Goal: Task Accomplishment & Management: Use online tool/utility

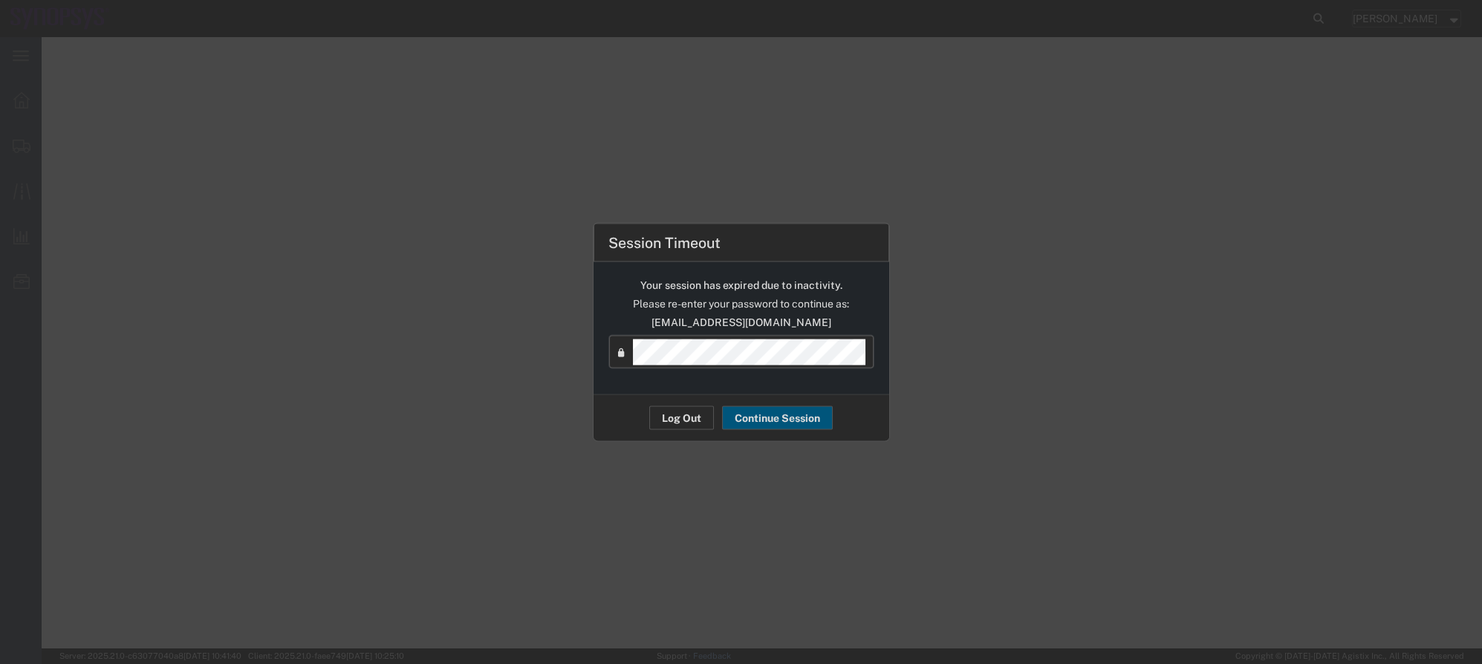
select select "63190"
select select "63152"
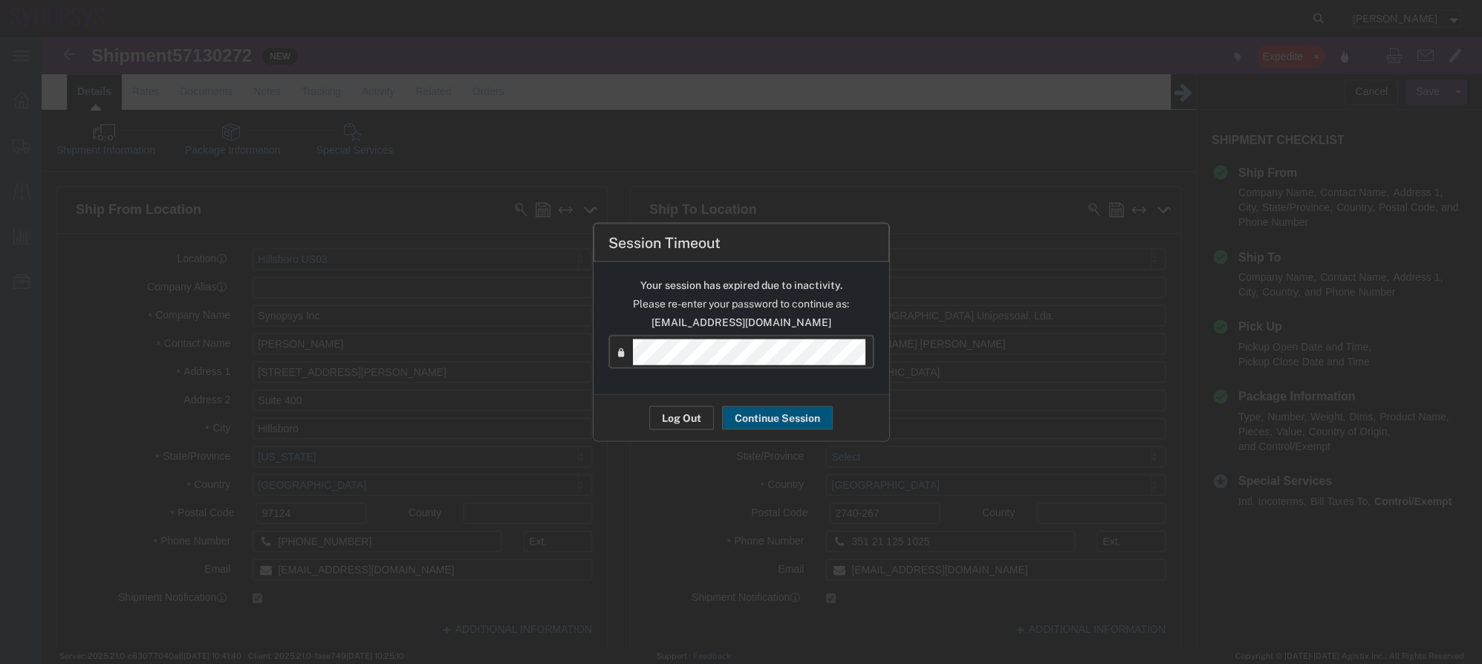
click at [408, 363] on div "Session Timeout Your session has expired due to inactivity. Please re-enter you…" at bounding box center [741, 332] width 1482 height 664
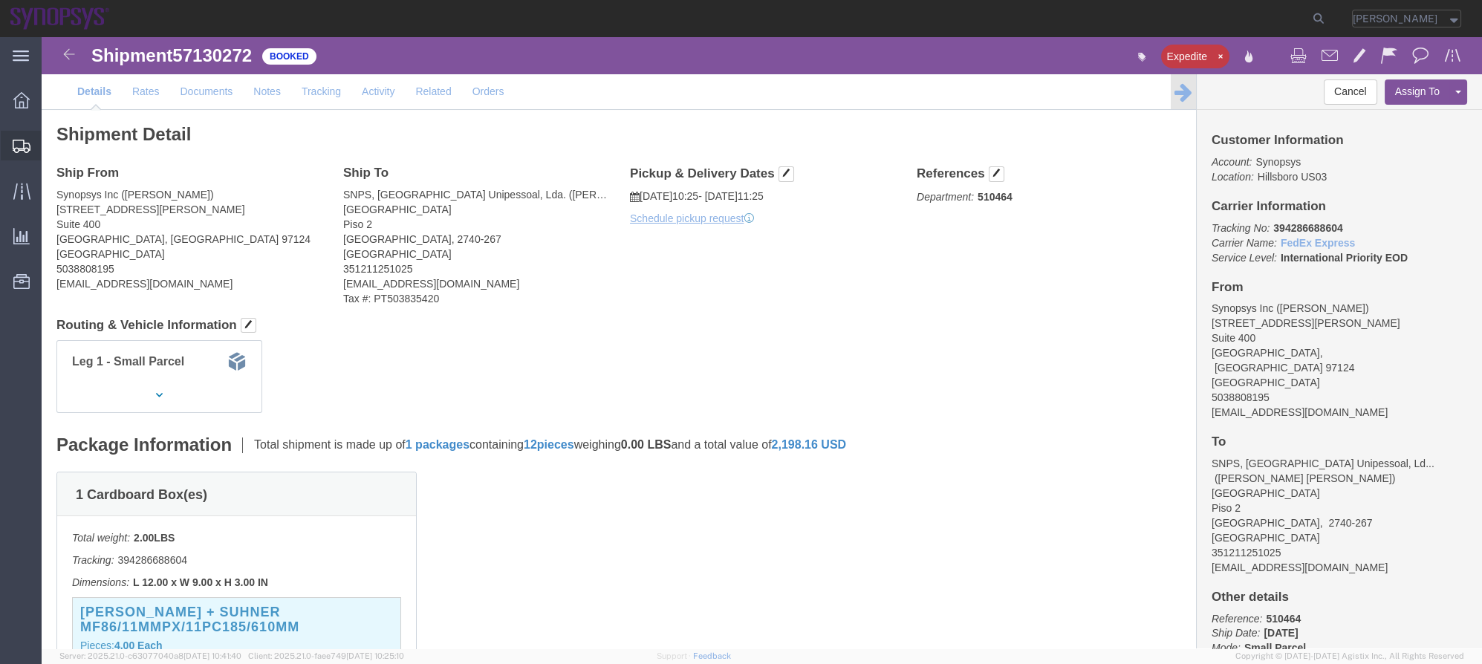
click at [0, 0] on span "Shipment Manager" at bounding box center [0, 0] width 0 height 0
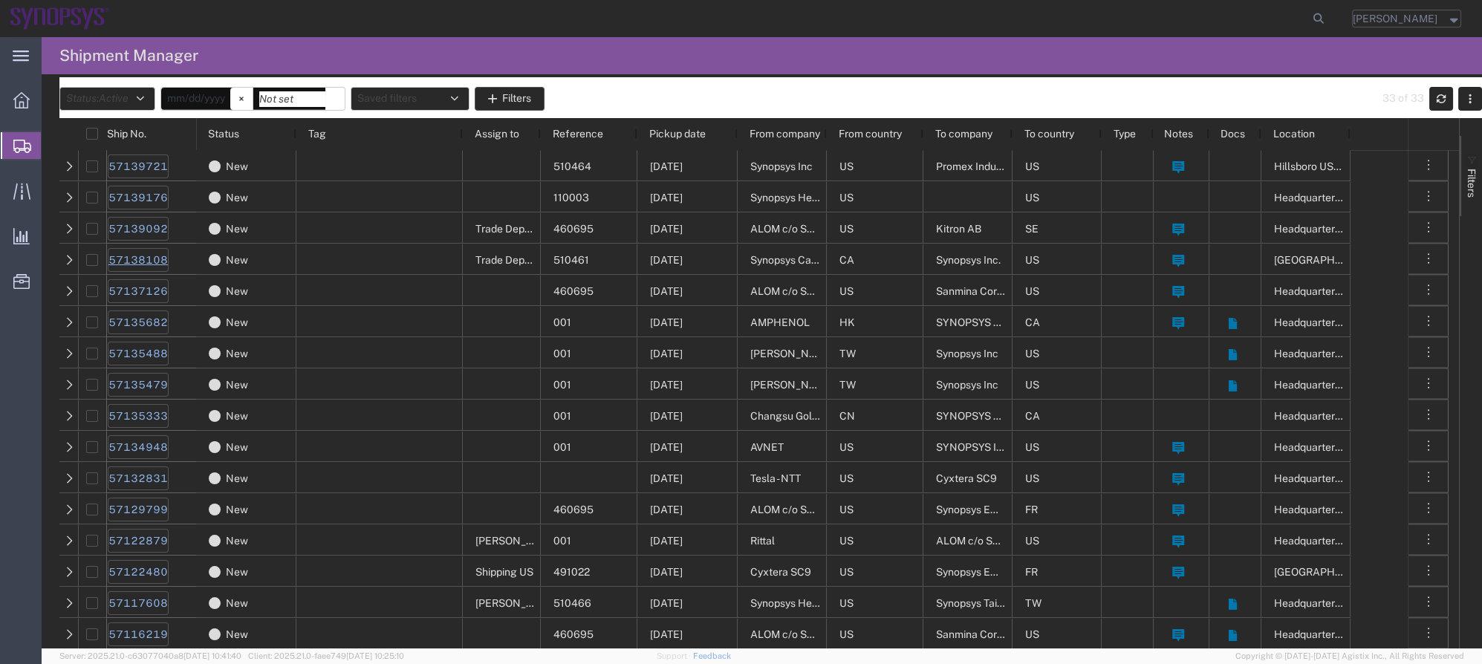
click at [158, 258] on link "57138108" at bounding box center [138, 260] width 61 height 24
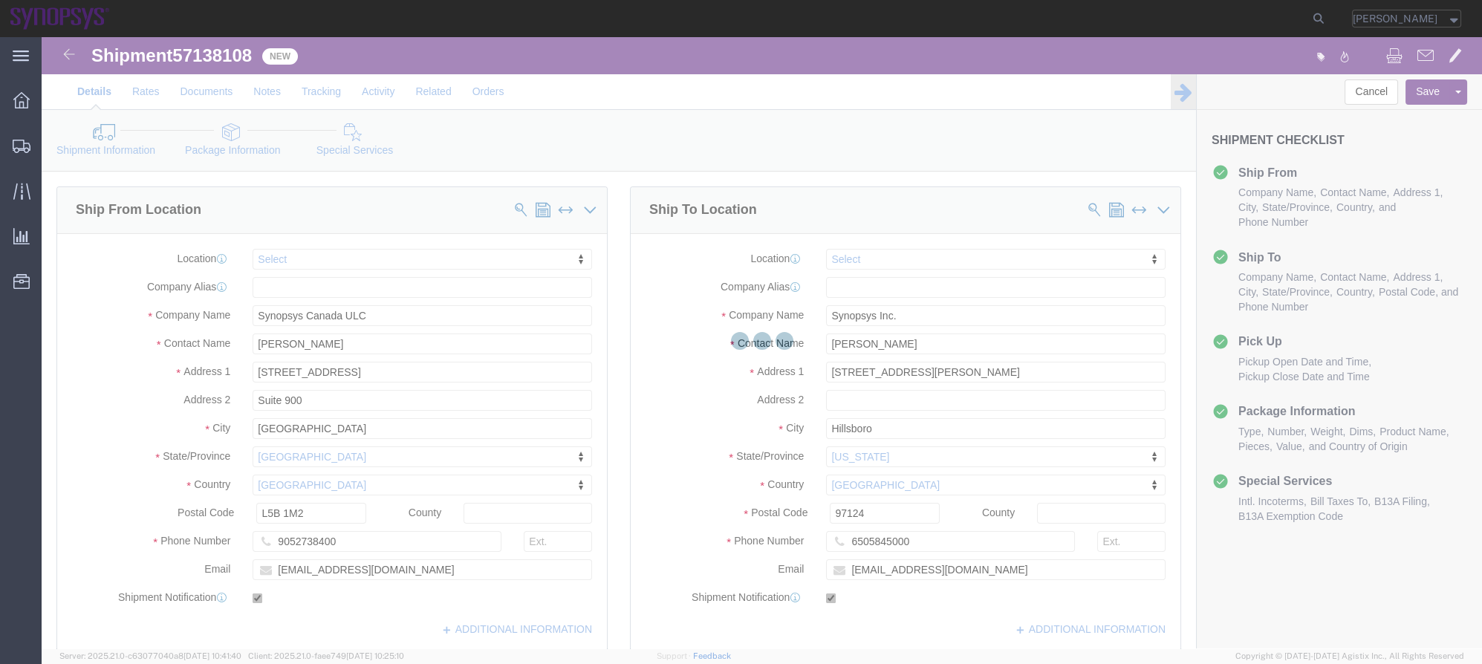
select select
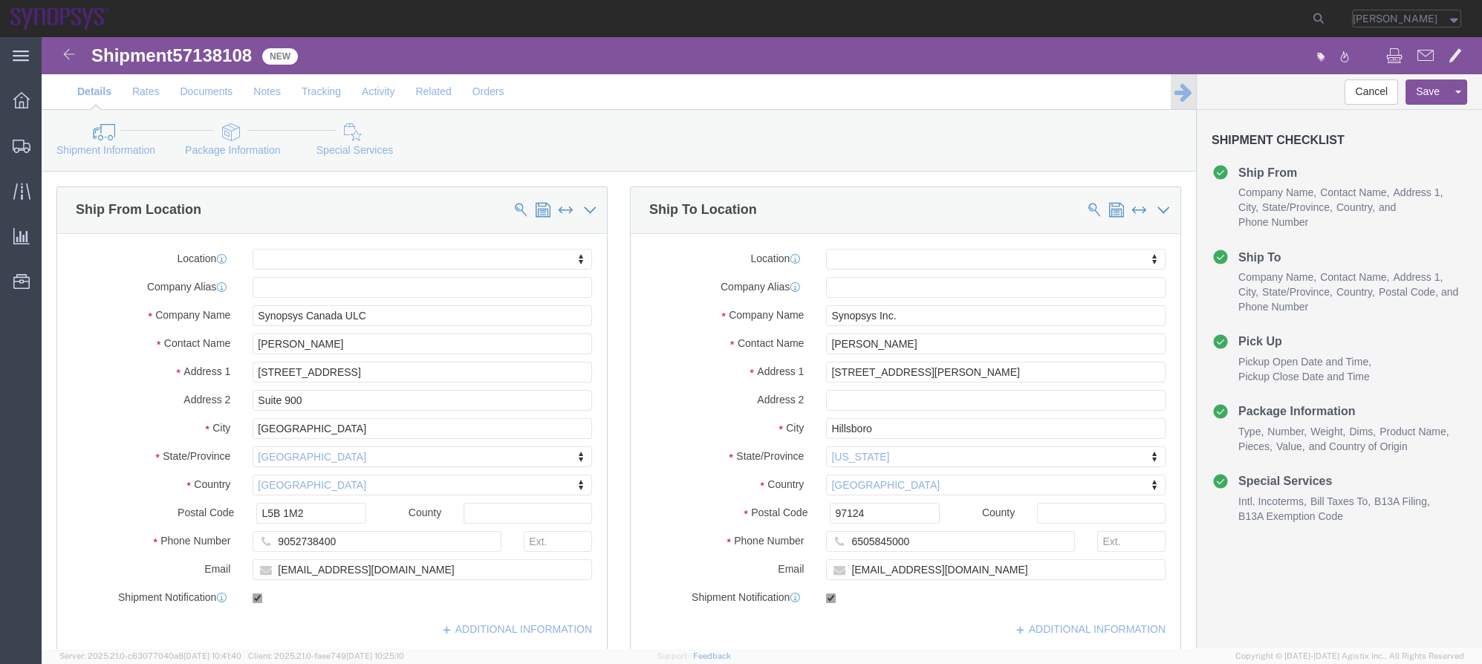
click link "Package Information"
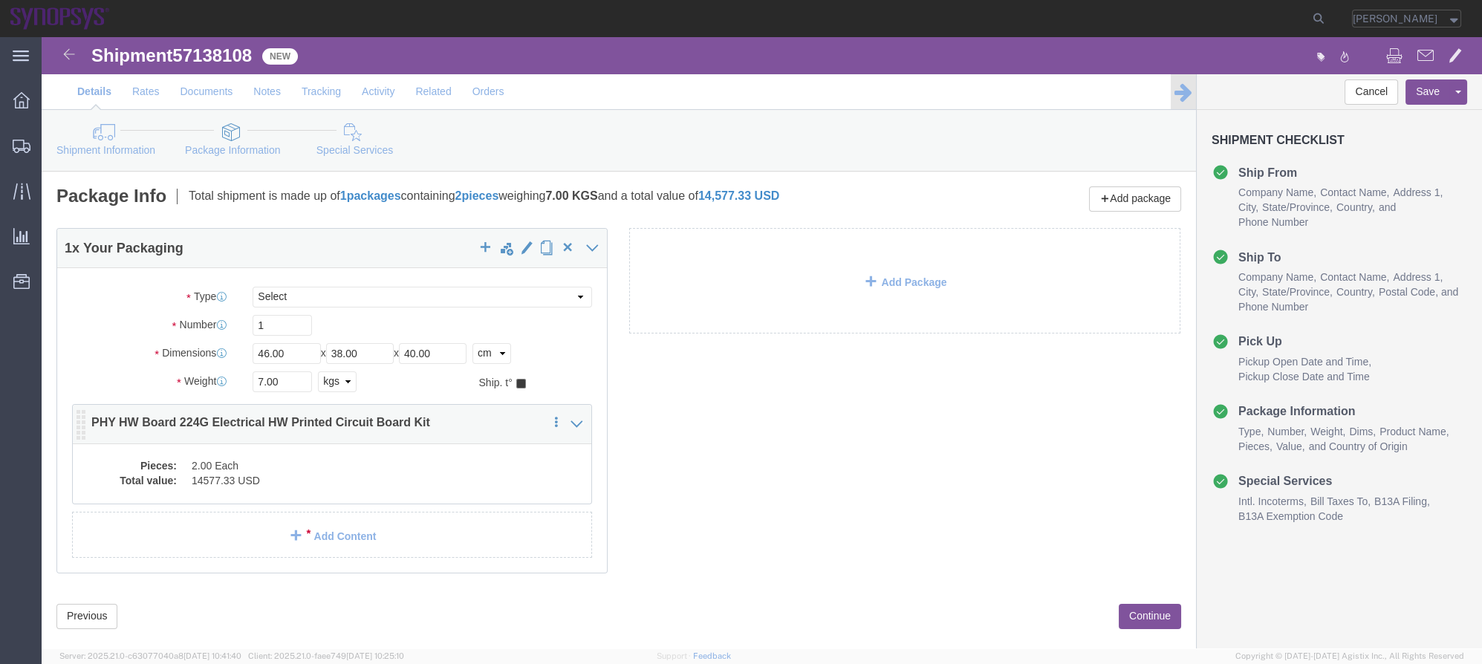
click div "Pieces: 2.00 Each Total value: 14577.33 USD"
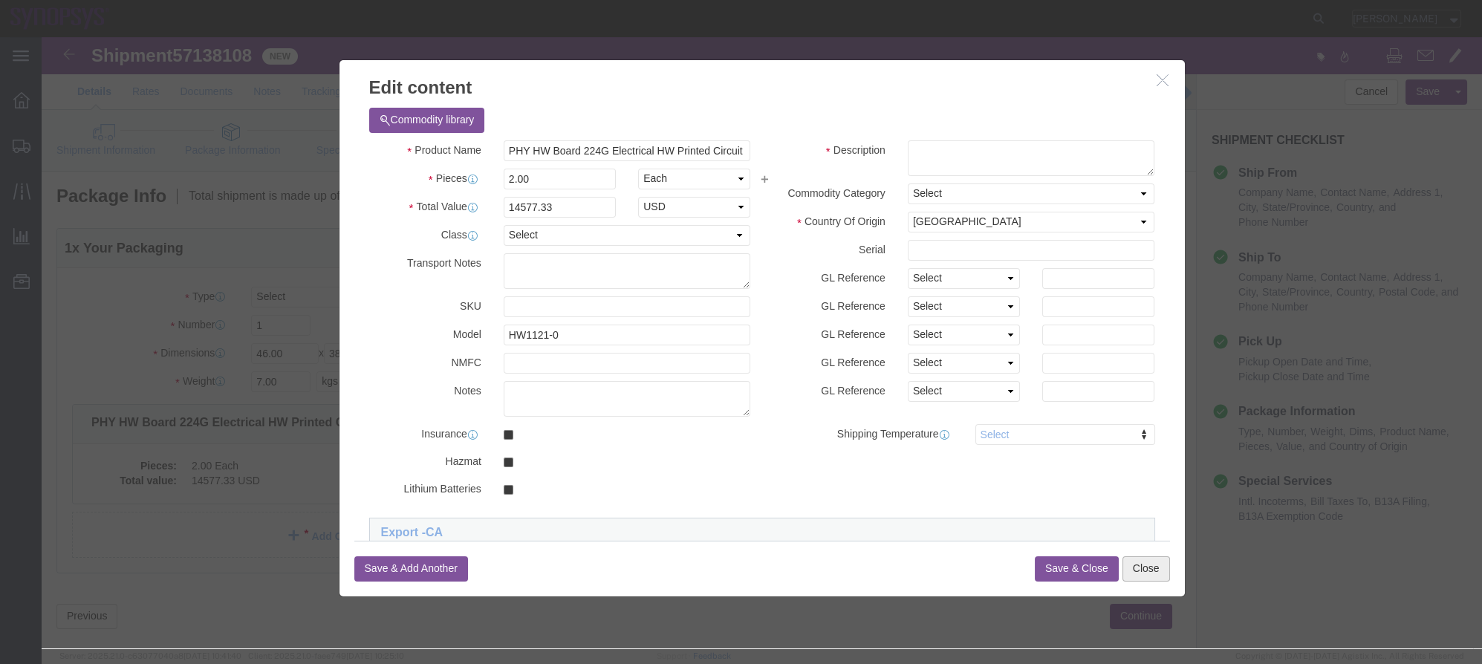
click button "Close"
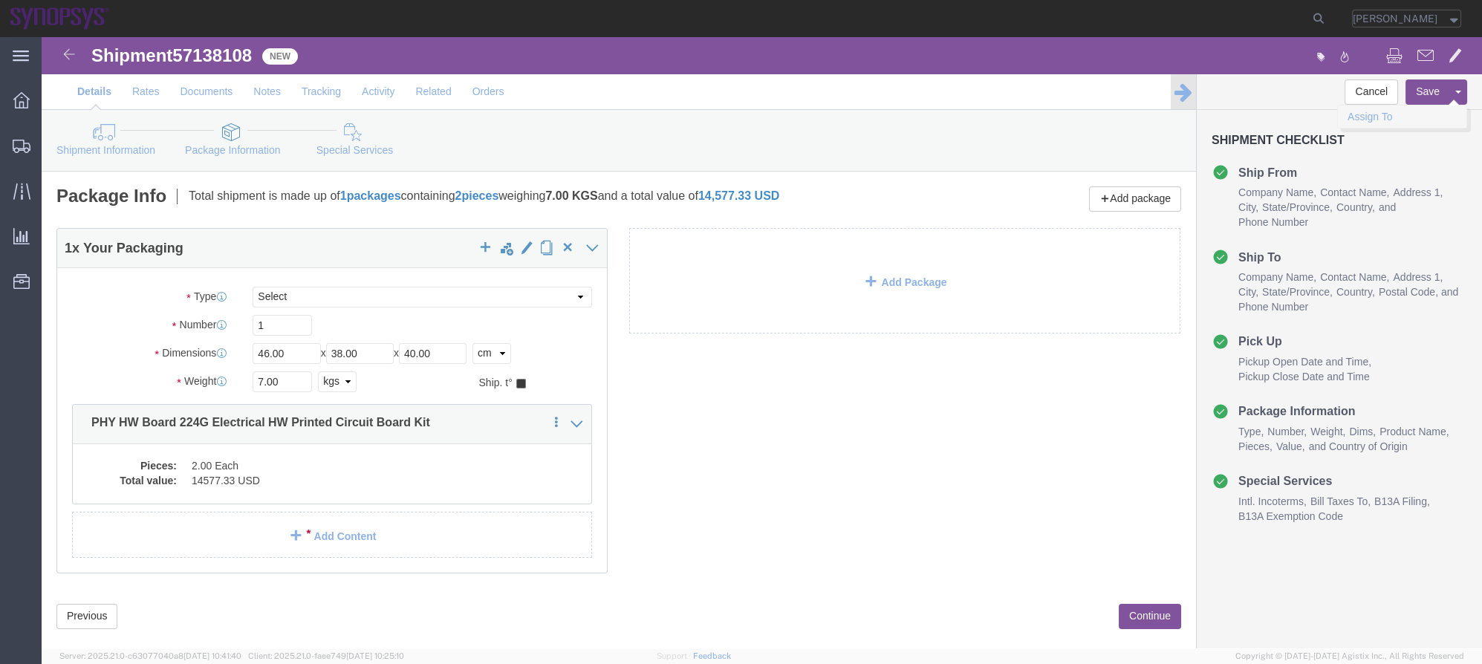
click link "Assign To"
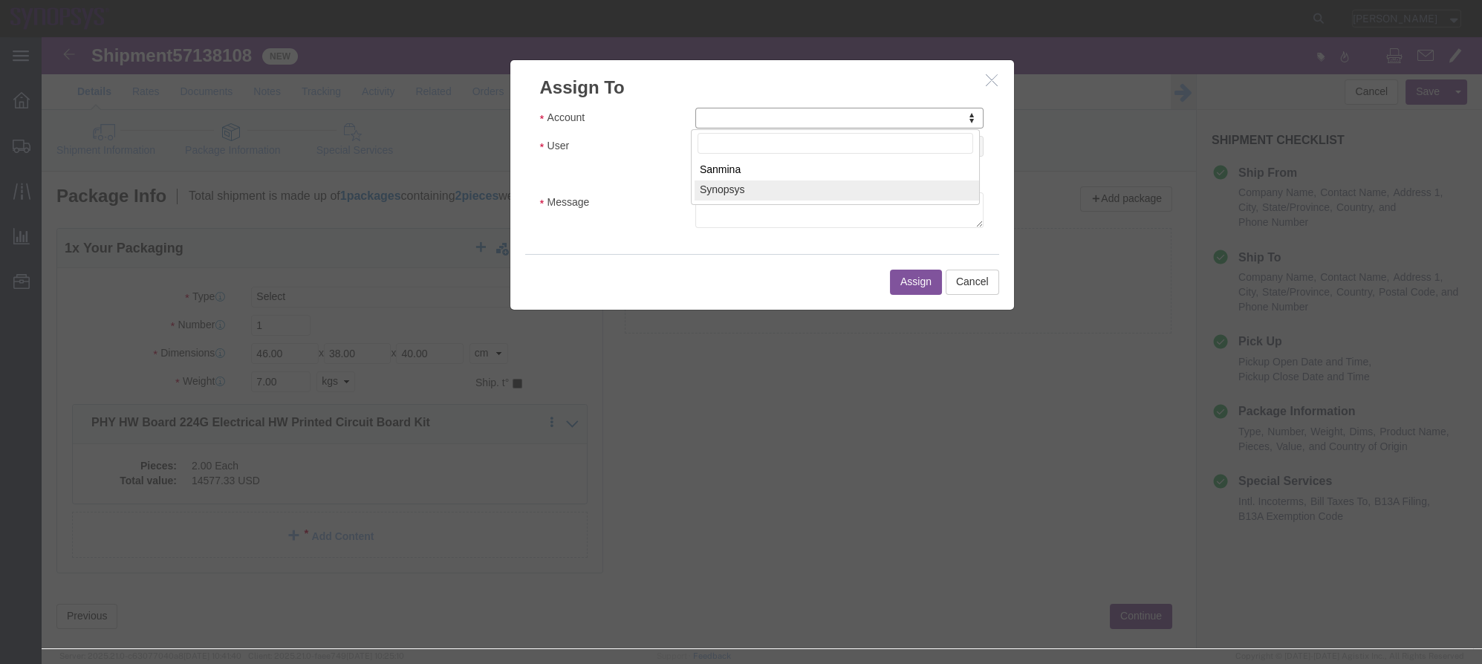
select select "117156"
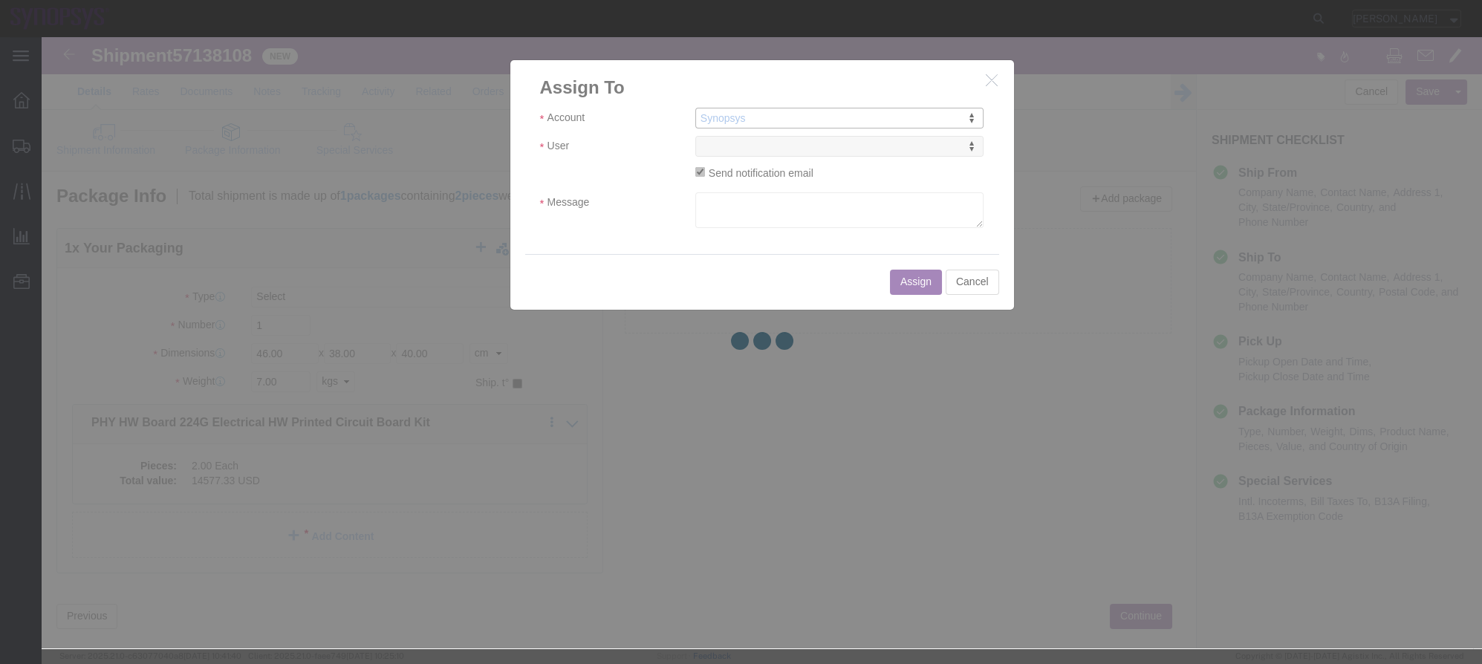
select select
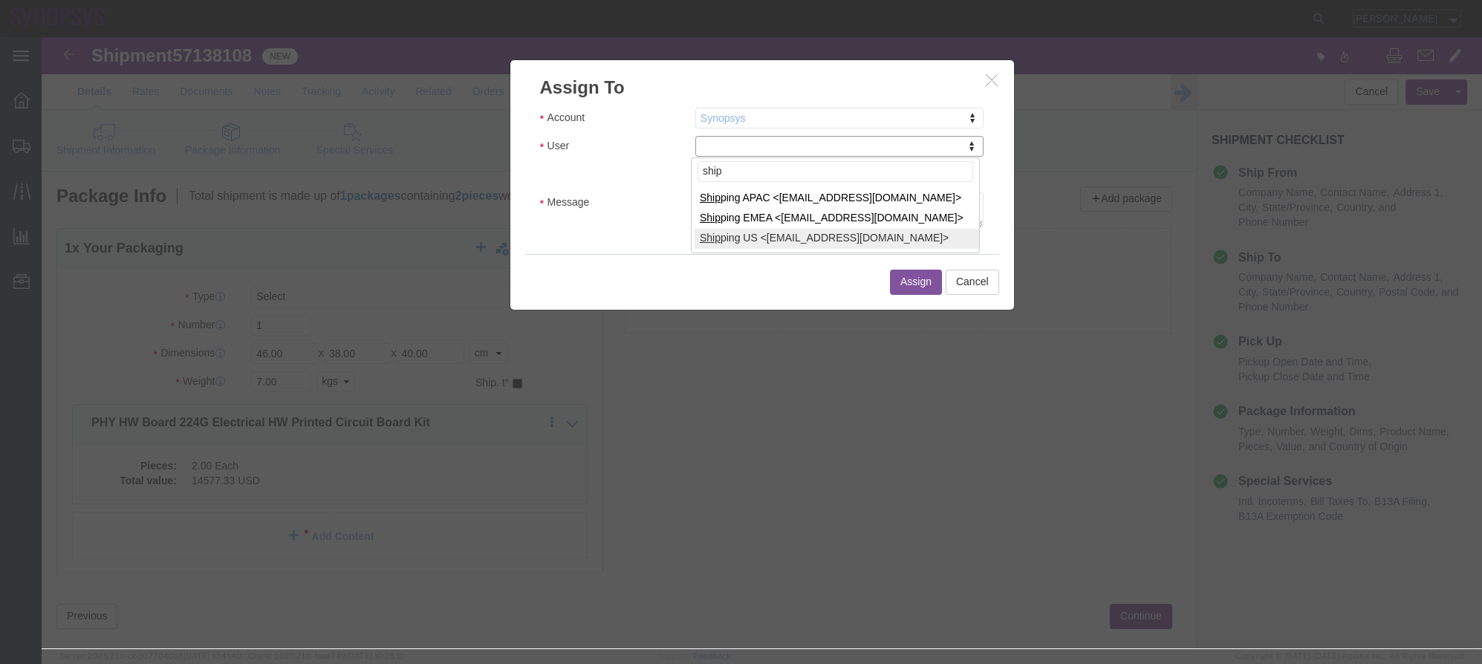
type input "ship"
select select "100122"
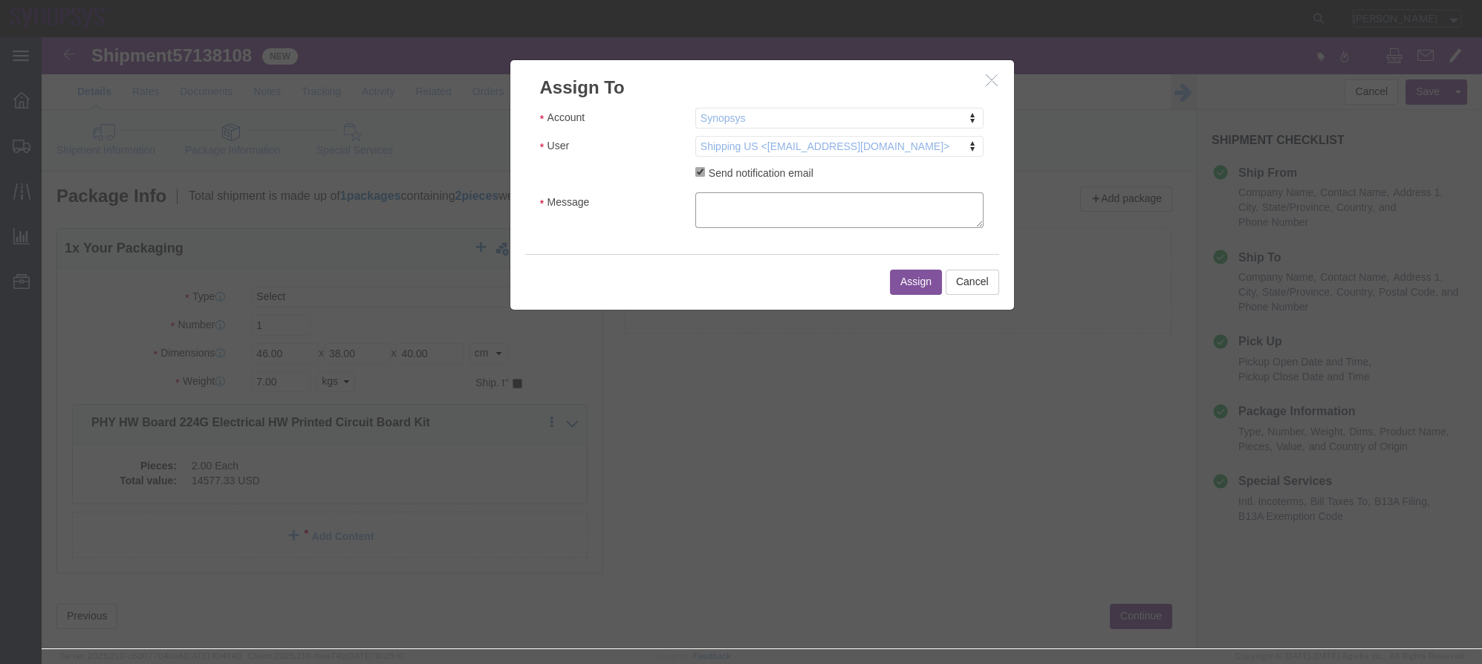
click textarea "Message"
type textarea "a"
click button "Assign"
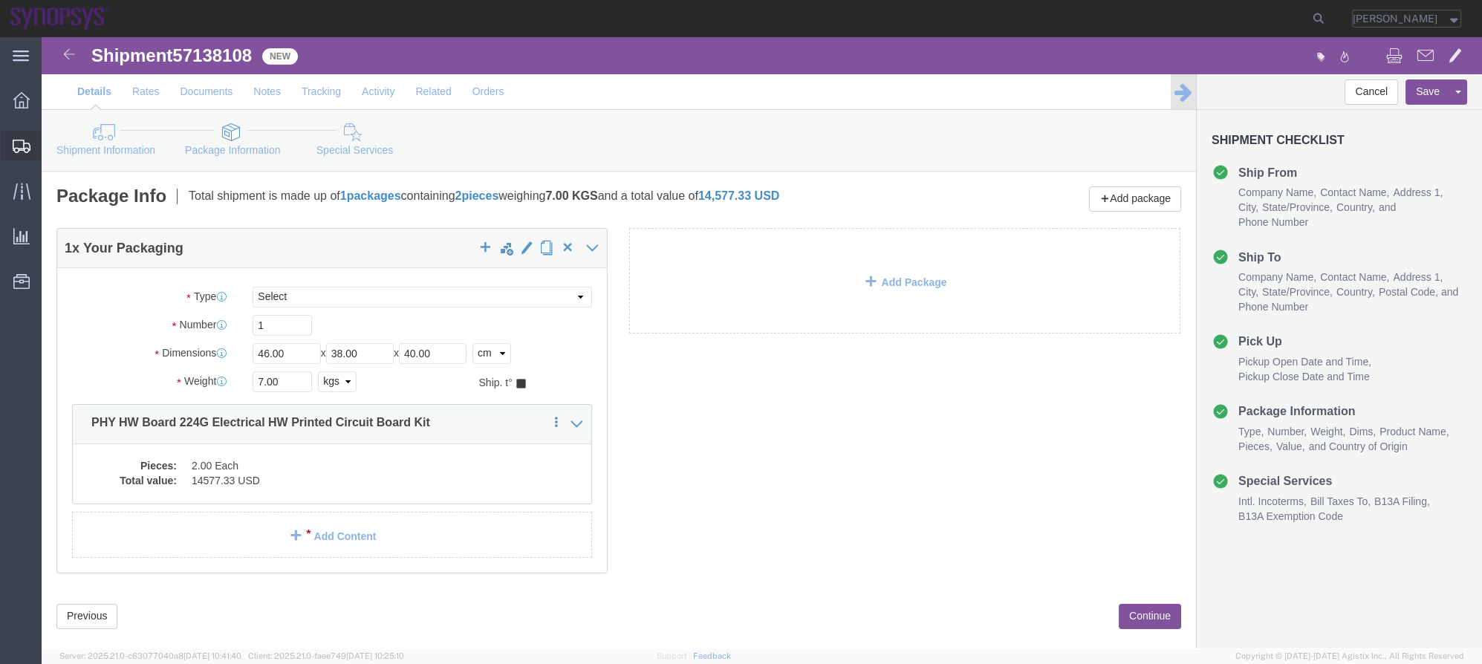
click at [0, 0] on span "Shipment Manager" at bounding box center [0, 0] width 0 height 0
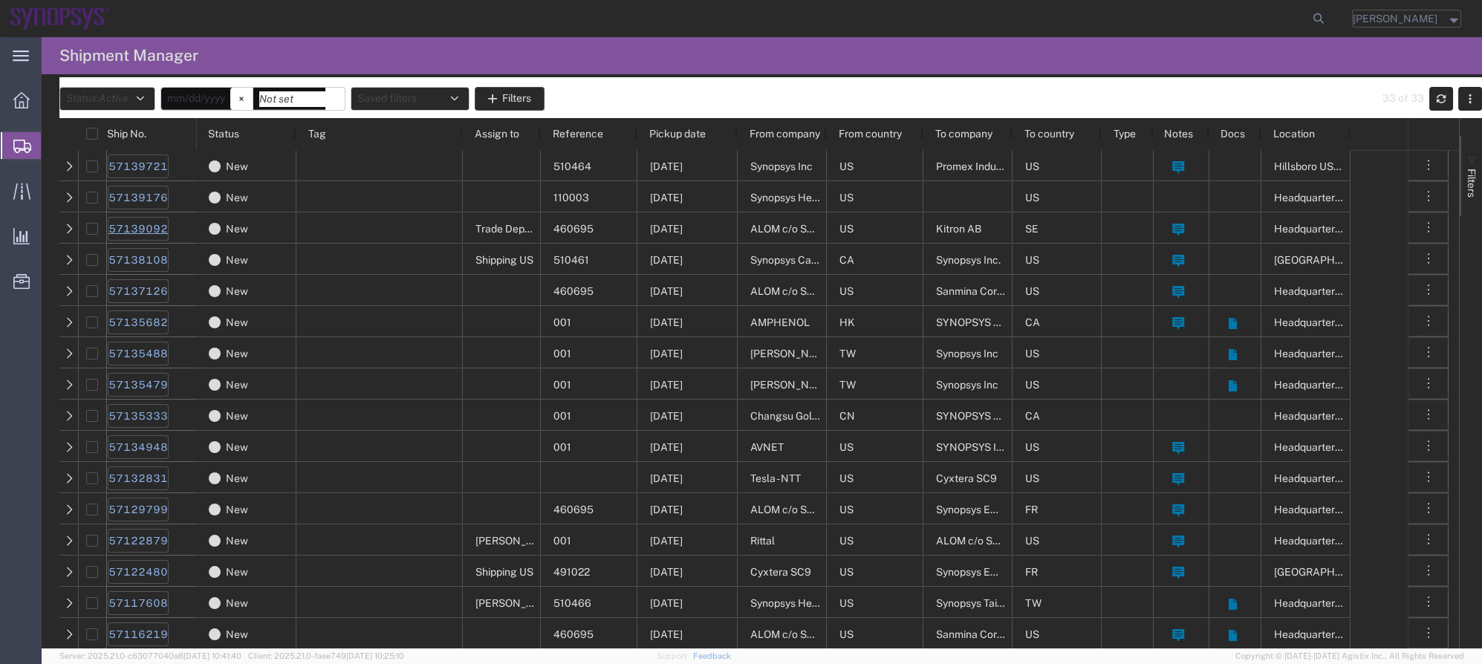
drag, startPoint x: 103, startPoint y: 221, endPoint x: 121, endPoint y: 226, distance: 18.4
click at [105, 221] on div at bounding box center [92, 228] width 28 height 31
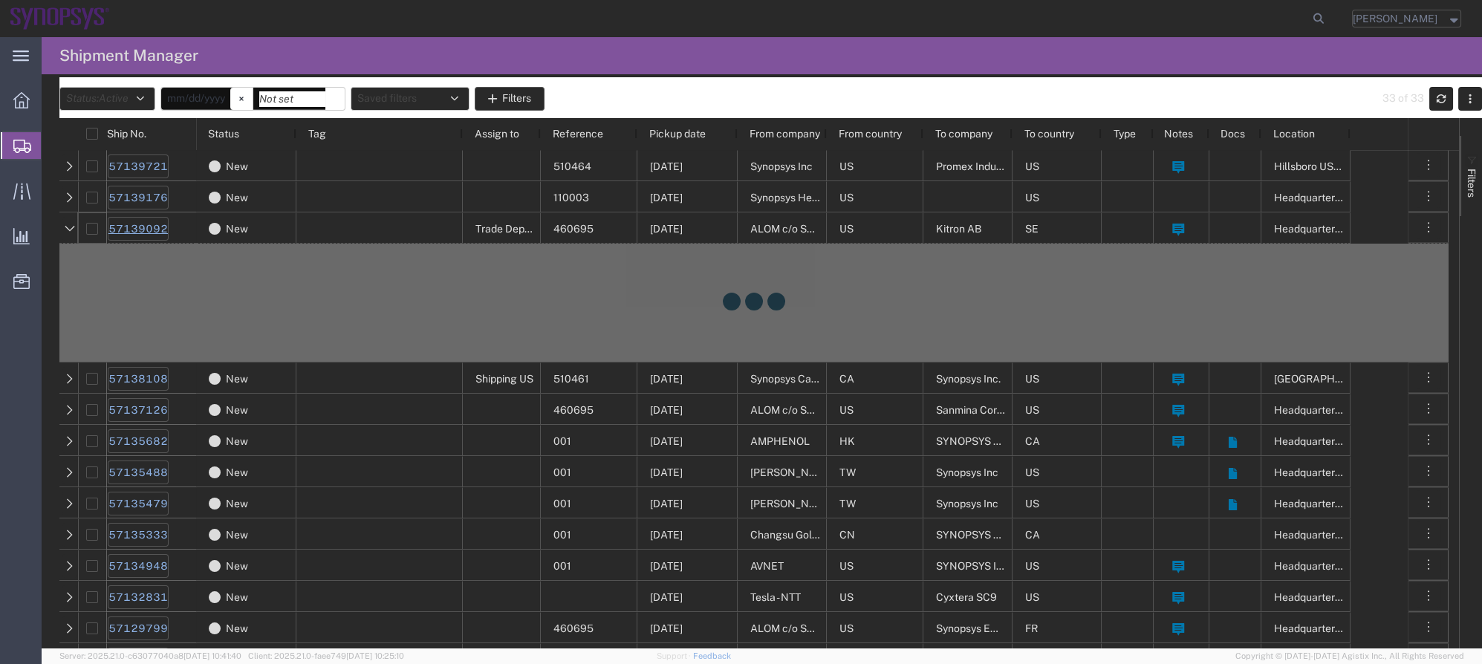
click at [121, 226] on link "57139092" at bounding box center [138, 229] width 61 height 24
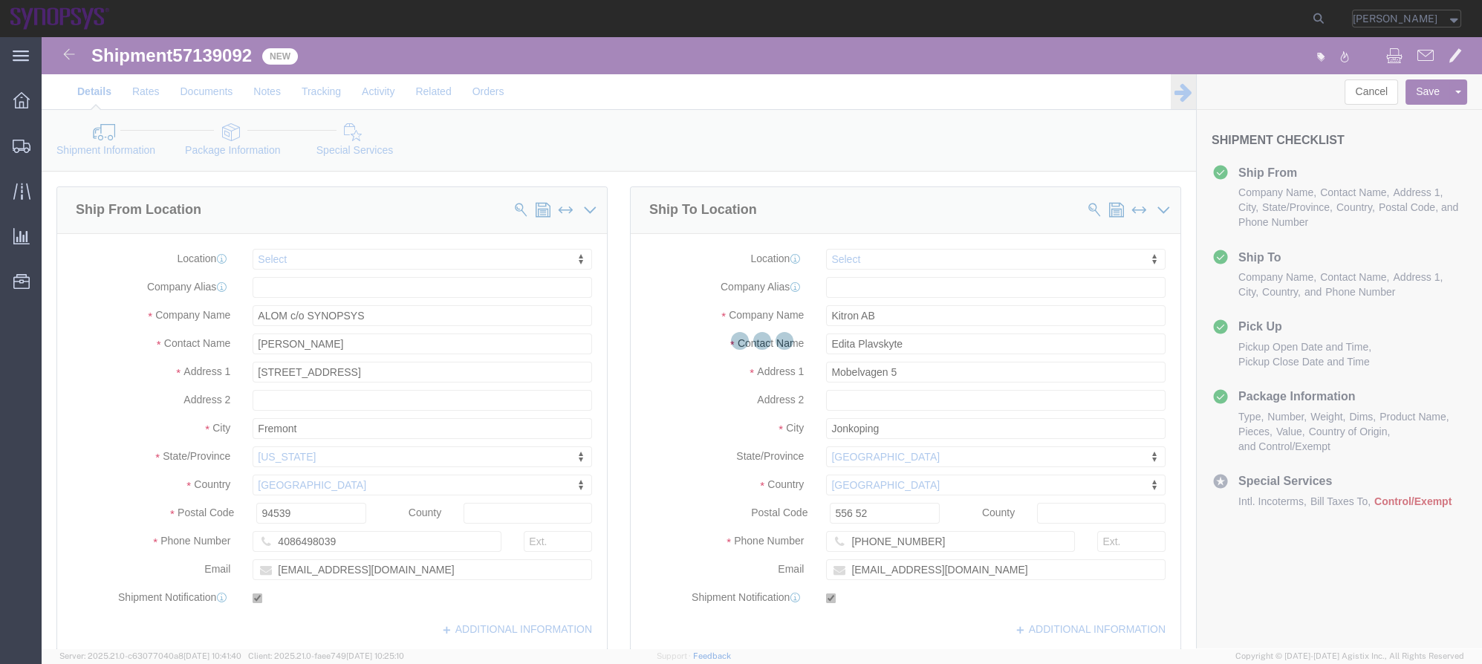
select select
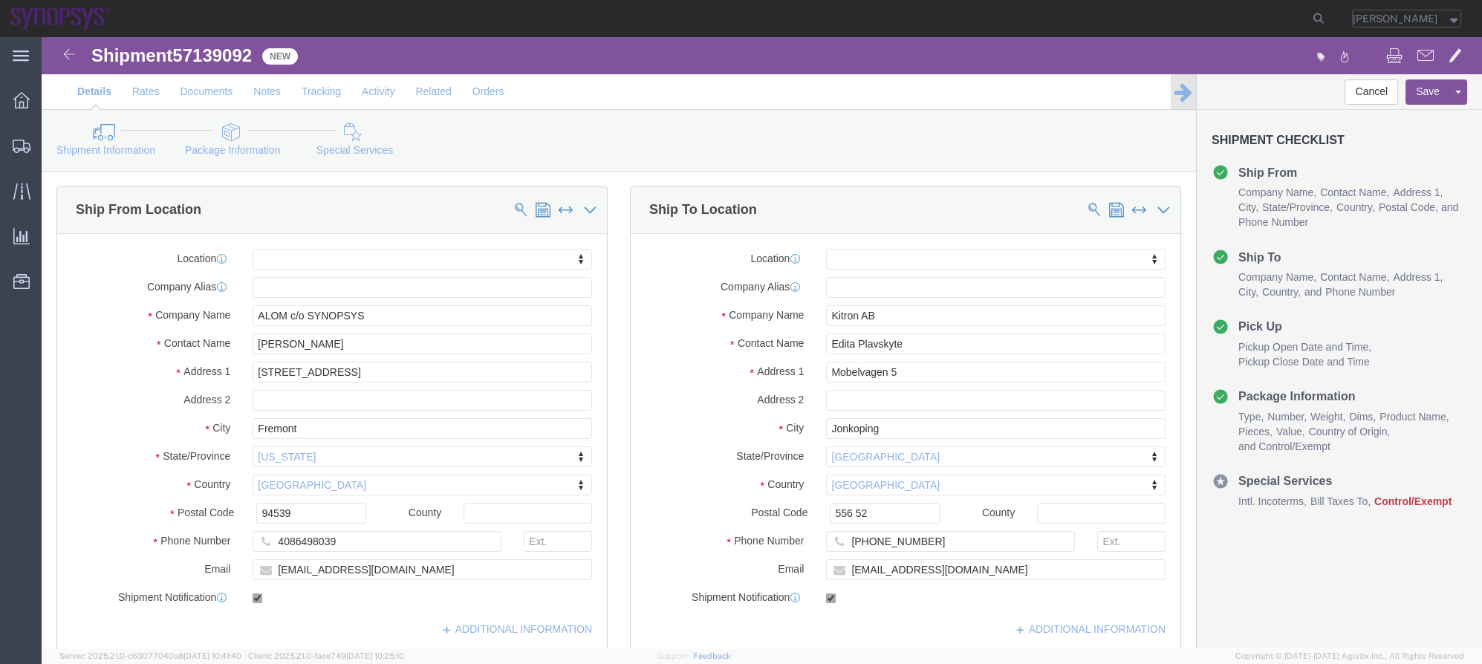
click icon
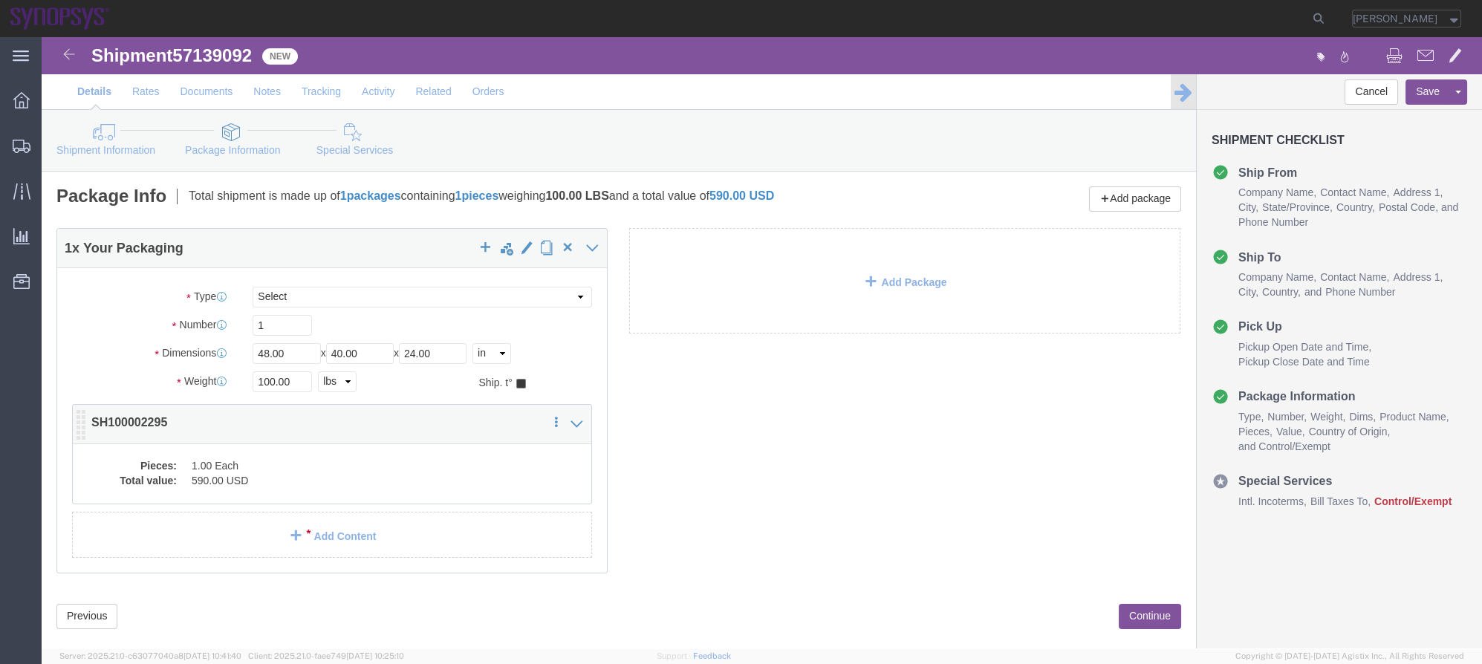
click dd "1.00 Each"
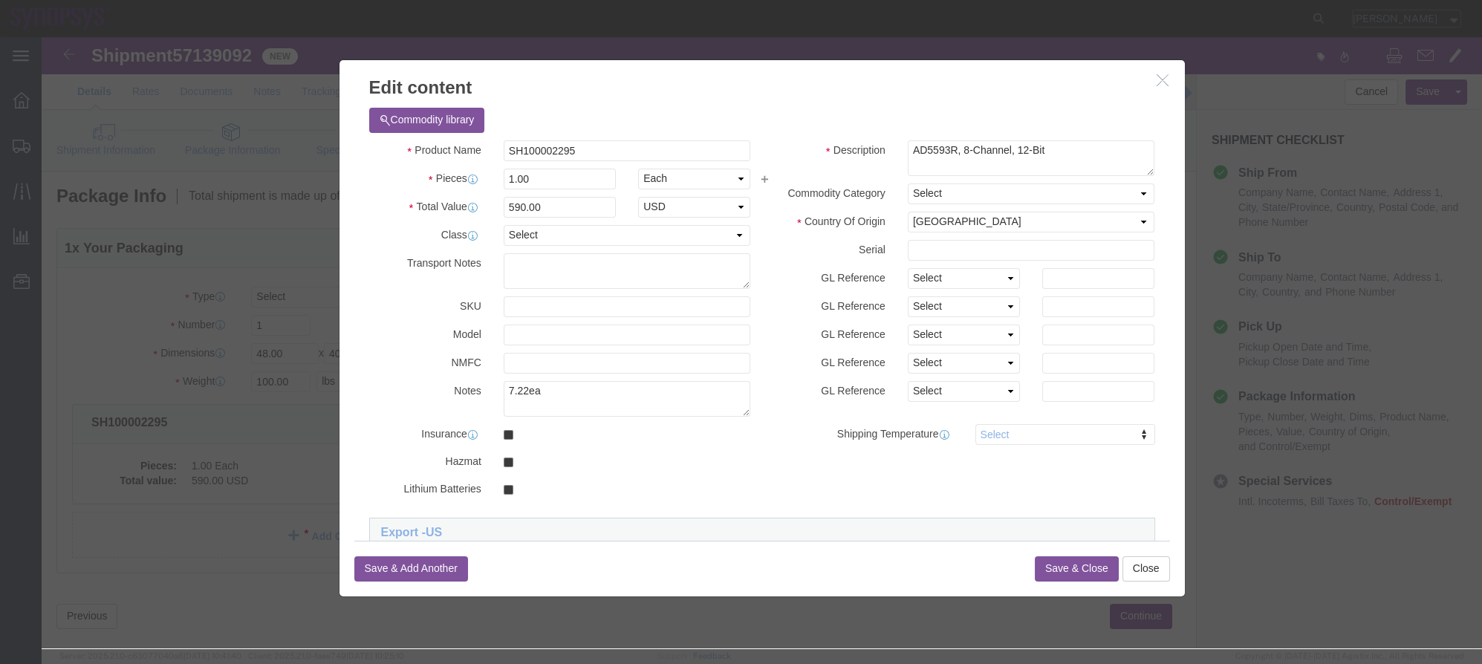
click button "button"
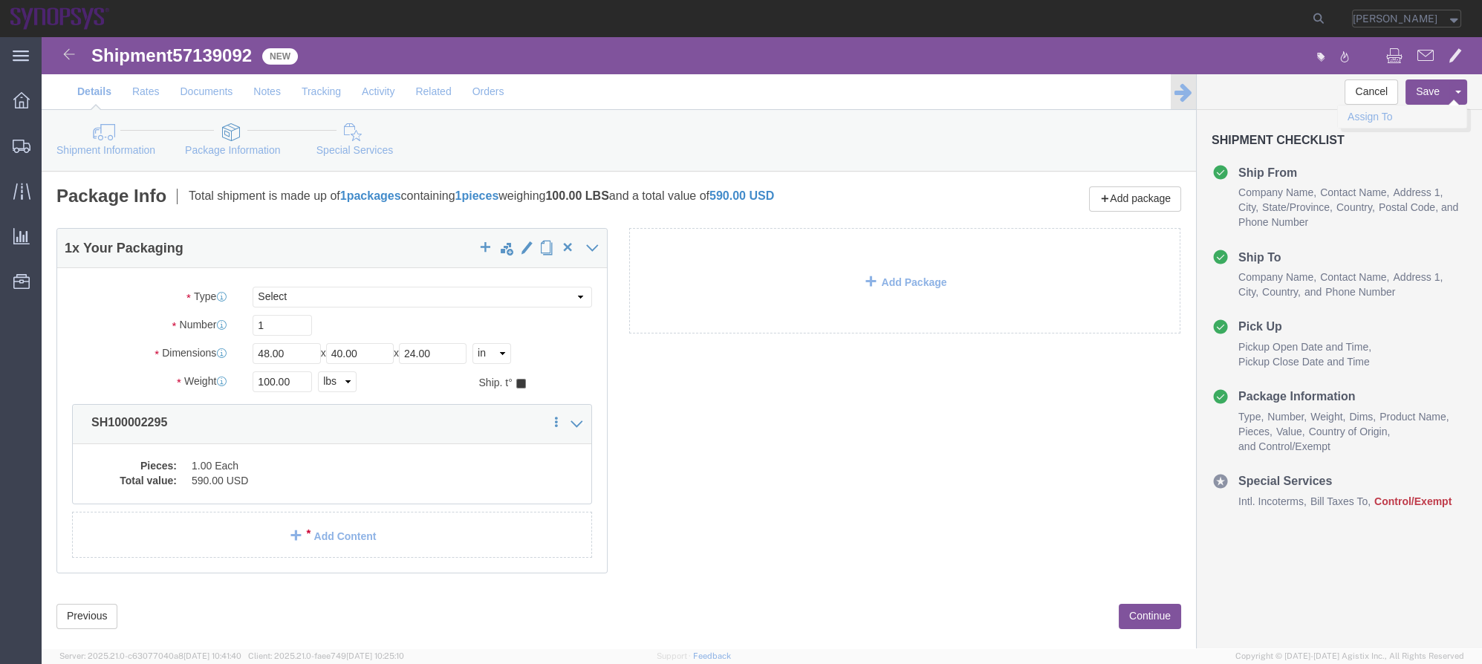
click link "Assign To"
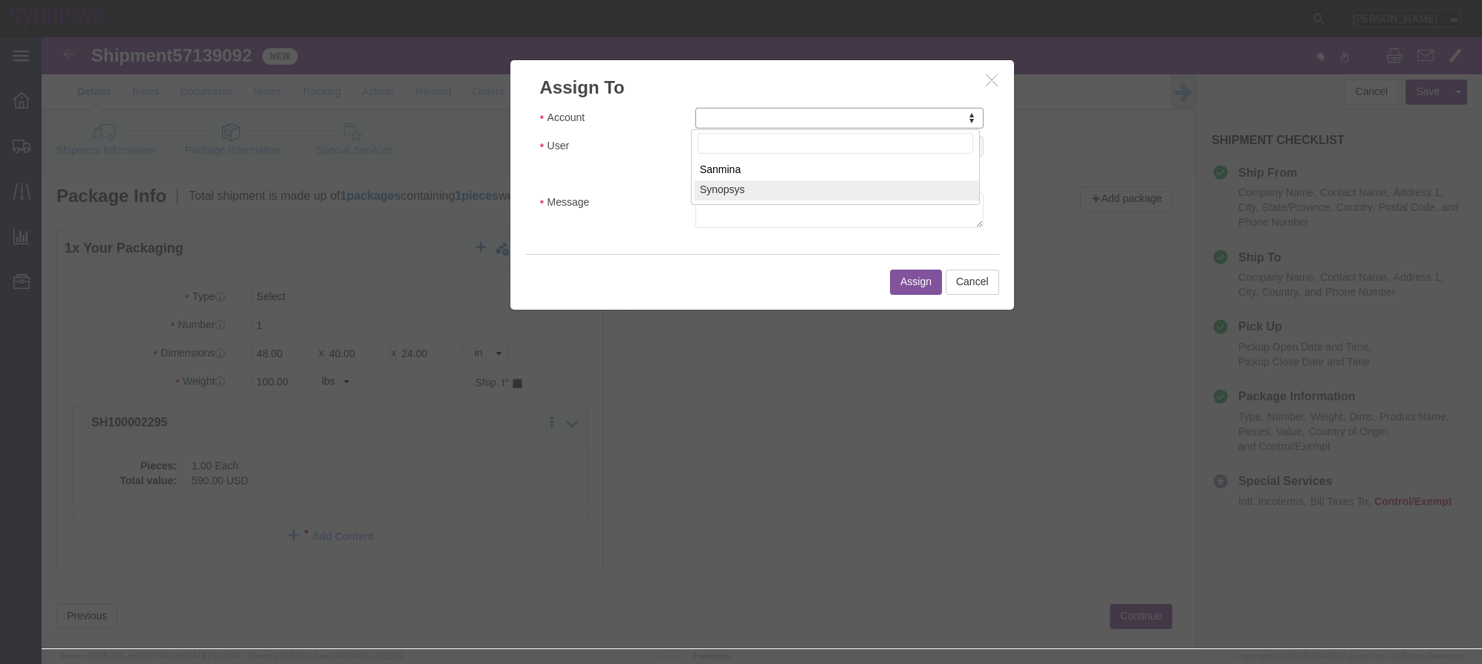
select select "117156"
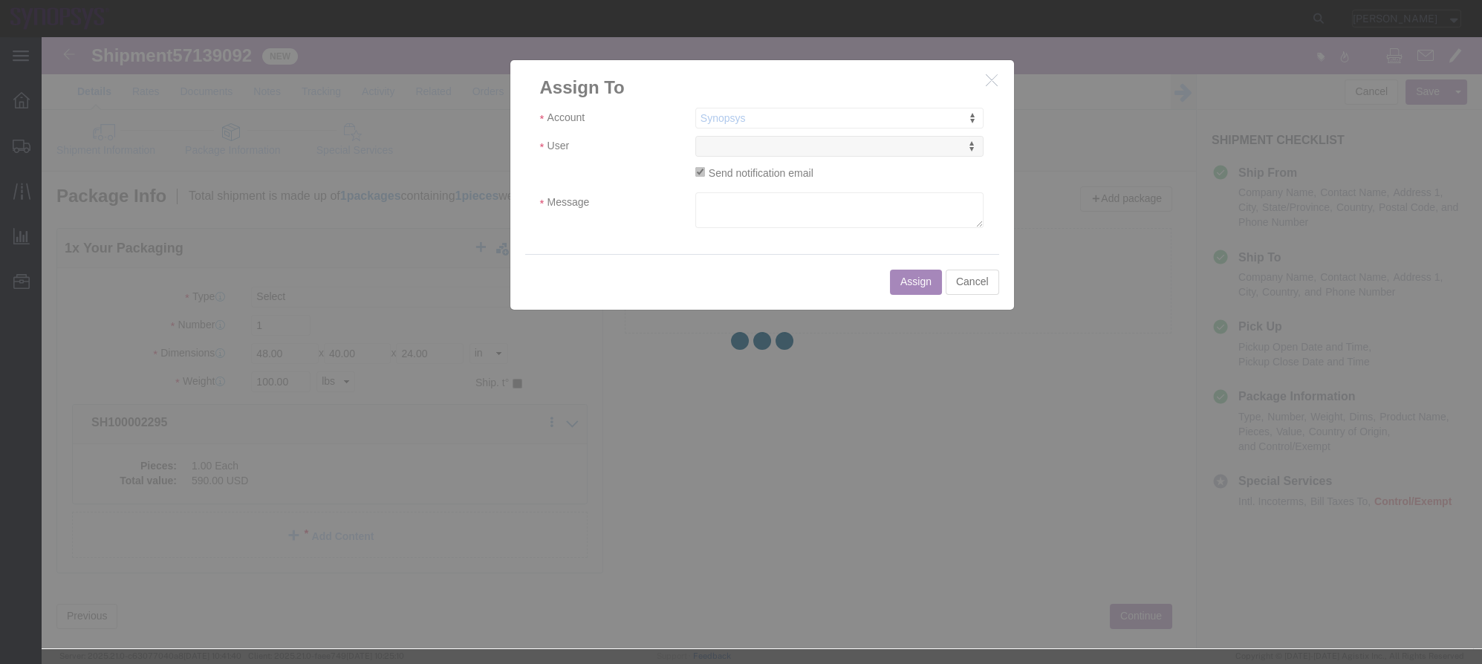
click at [743, 140] on div at bounding box center [762, 342] width 1440 height 611
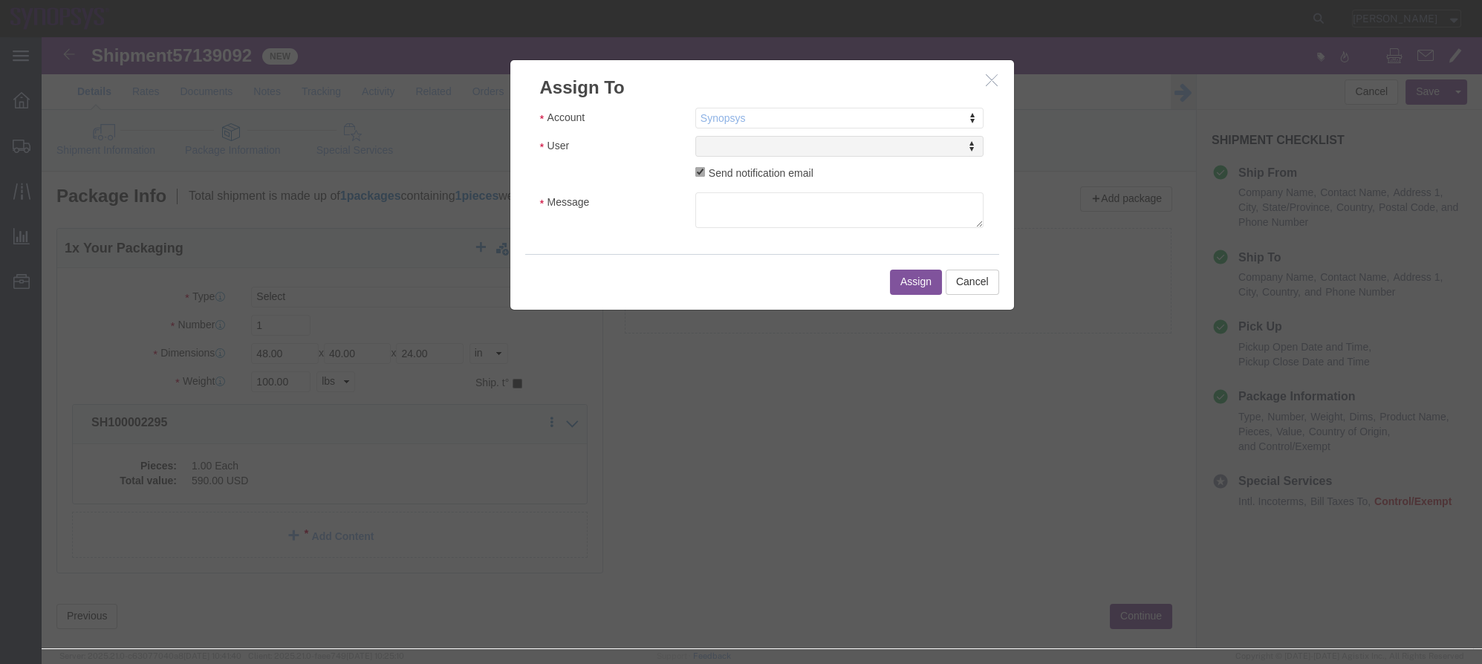
select select
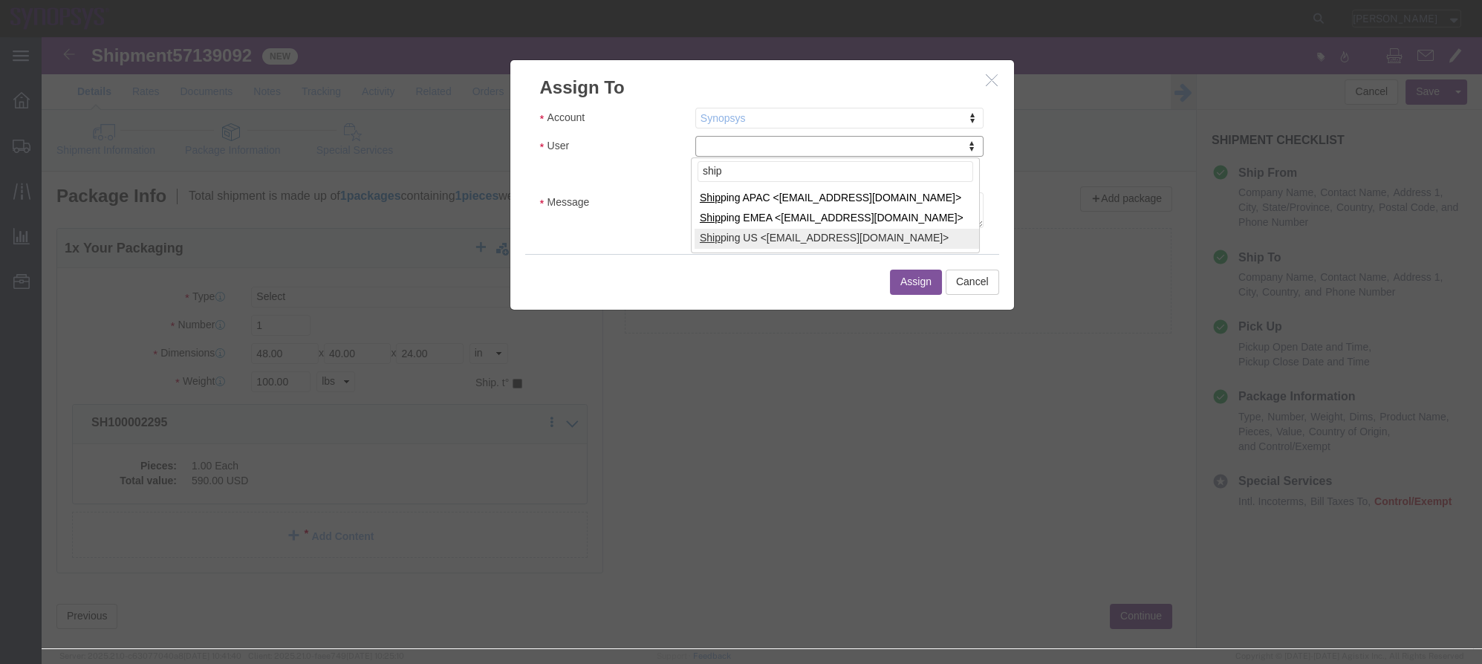
type input "ship"
select select "100122"
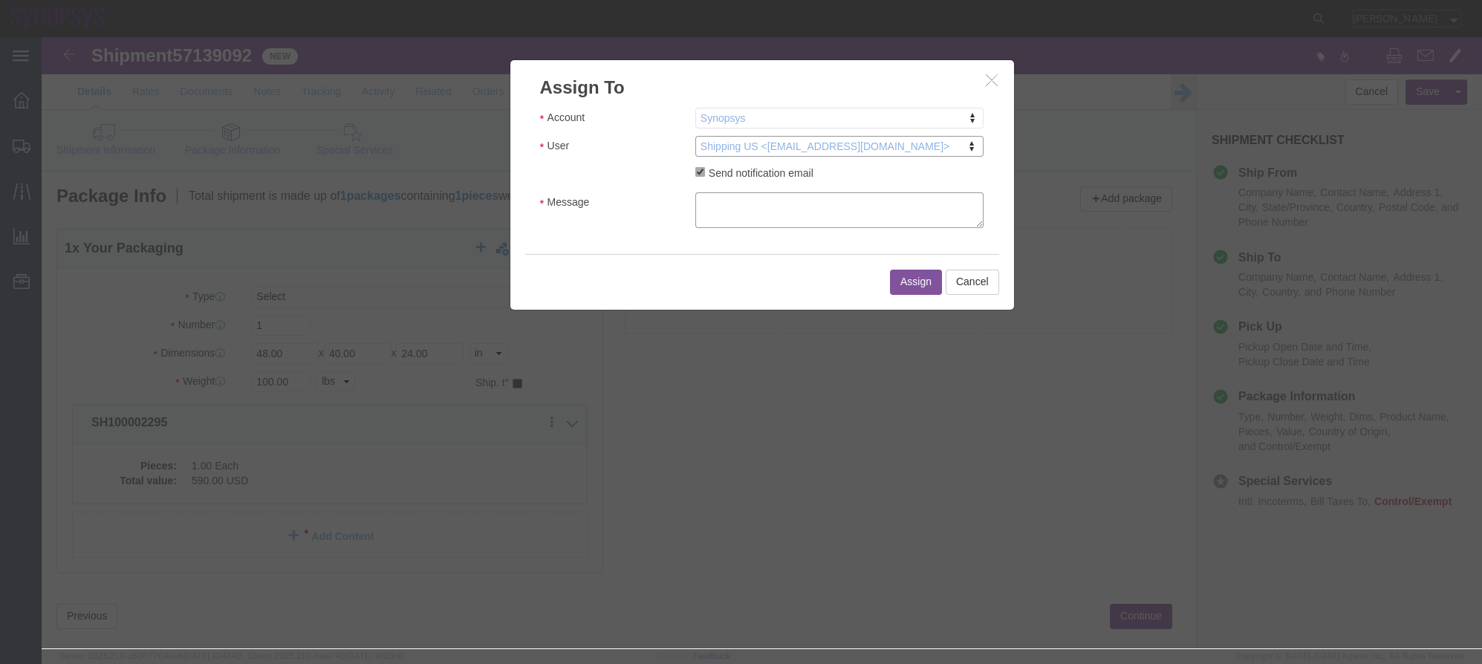
click textarea "Message"
type textarea "a"
click div "Assign Cancel"
click button "Assign"
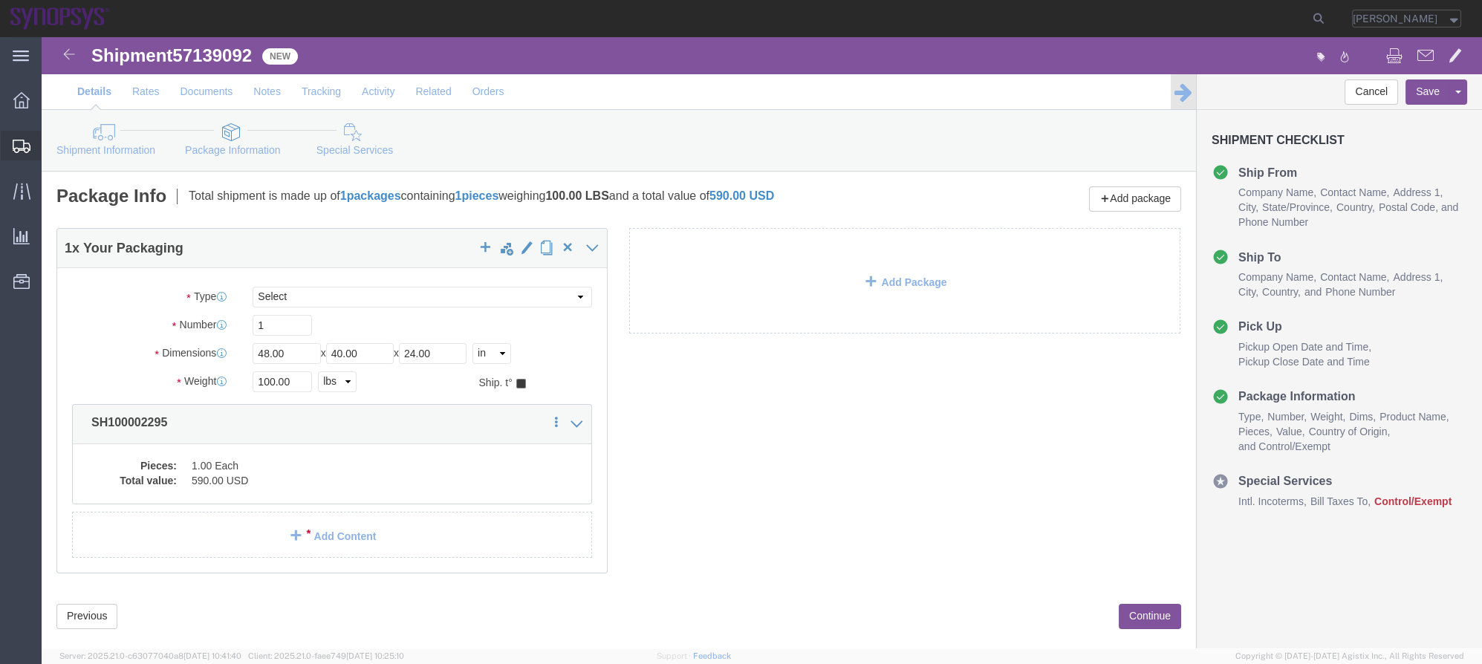
click at [0, 0] on span "Shipment Manager" at bounding box center [0, 0] width 0 height 0
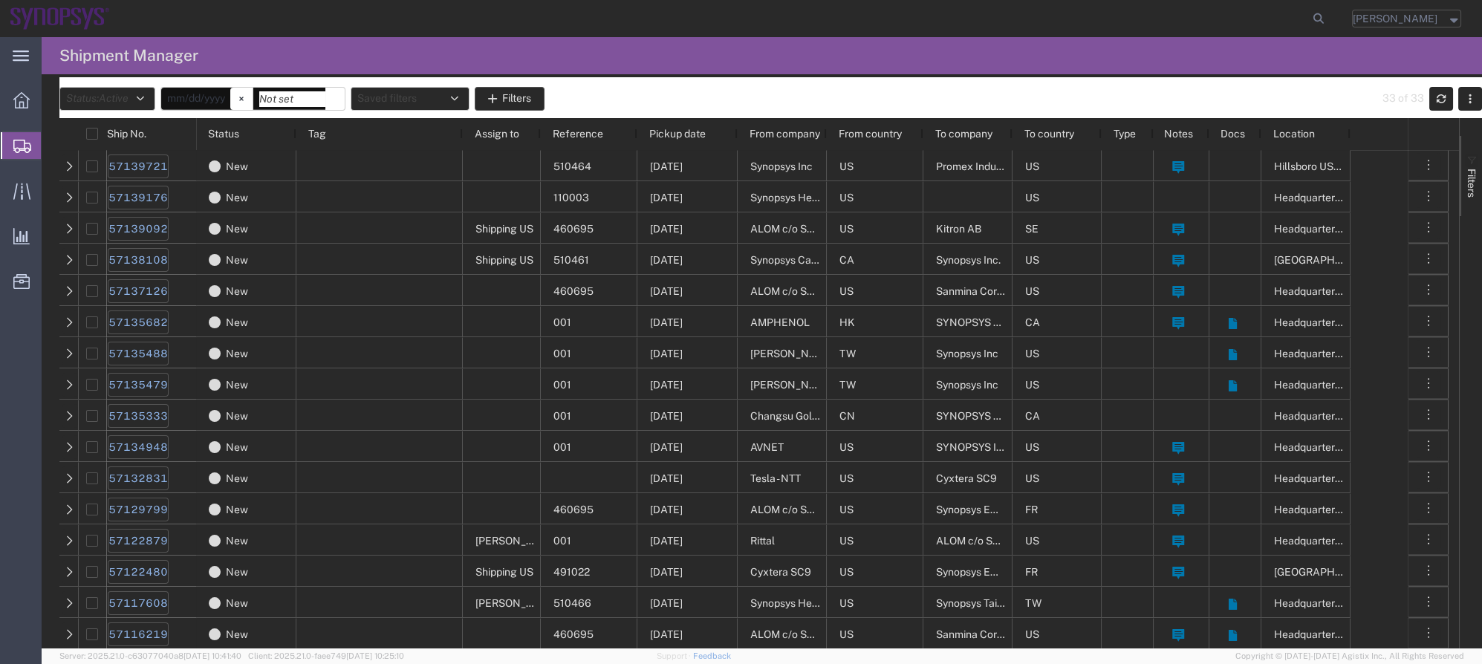
click at [610, 103] on div "Status: Active Active All Approved Booked Canceled Delivered Denied New On Hold…" at bounding box center [770, 99] width 1423 height 24
click at [651, 103] on div "Status: Active Active All Approved Booked Canceled Delivered Denied New On Hold…" at bounding box center [770, 99] width 1423 height 24
